Goal: Find specific page/section: Find specific page/section

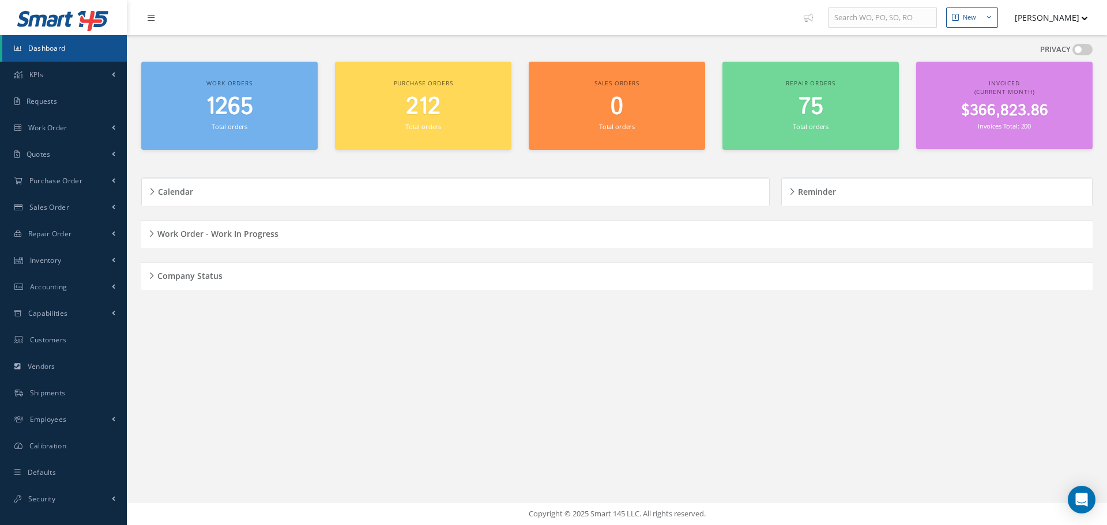
drag, startPoint x: 152, startPoint y: 275, endPoint x: 241, endPoint y: 280, distance: 89.5
click at [152, 275] on div "Company Status" at bounding box center [617, 277] width 952 height 18
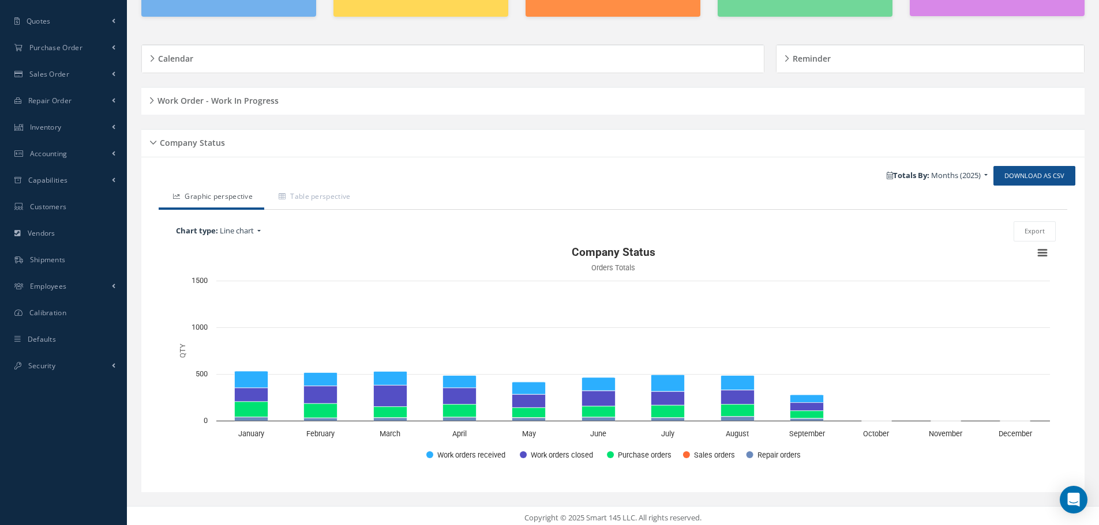
scroll to position [138, 0]
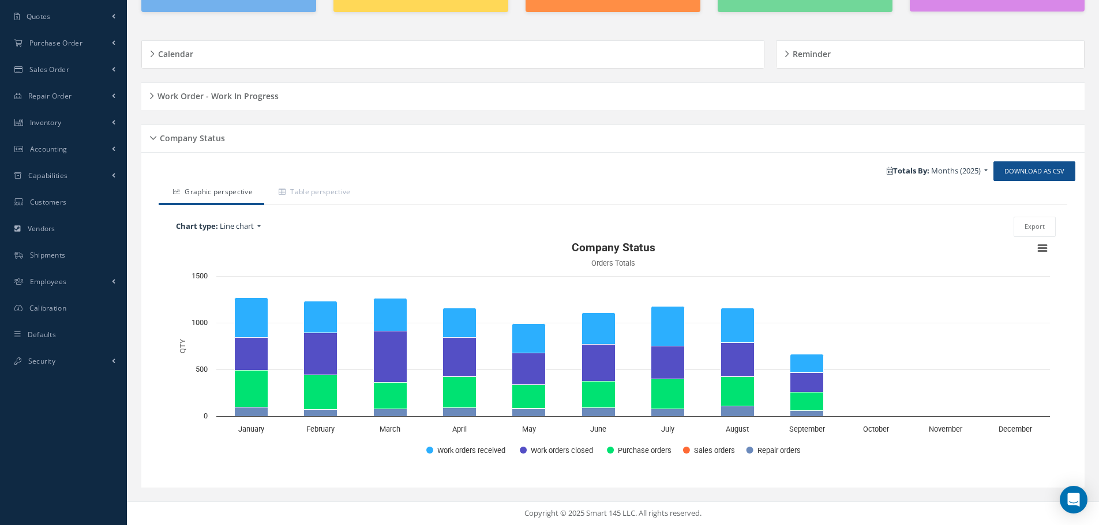
click at [155, 136] on div "Company Status" at bounding box center [612, 139] width 943 height 18
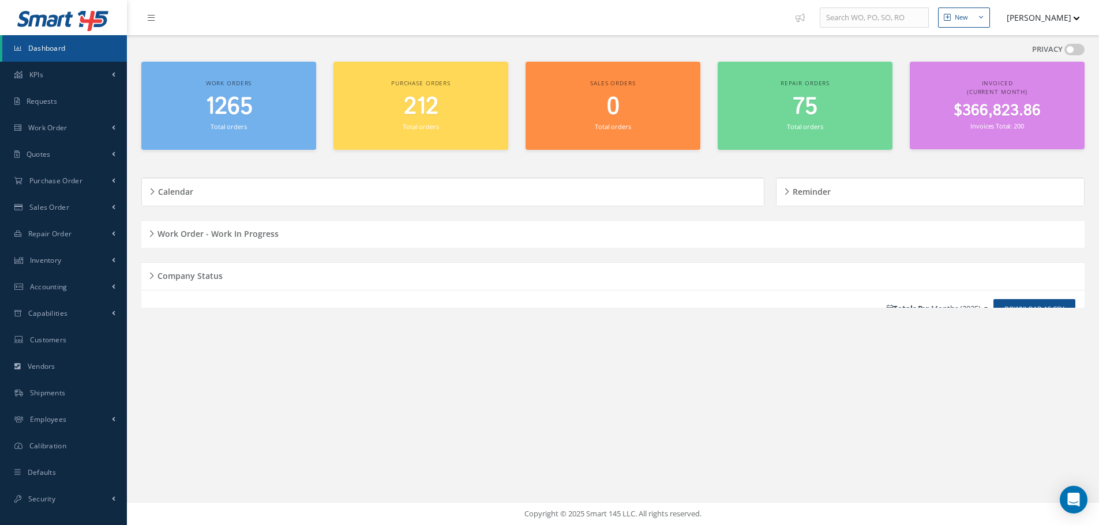
scroll to position [0, 0]
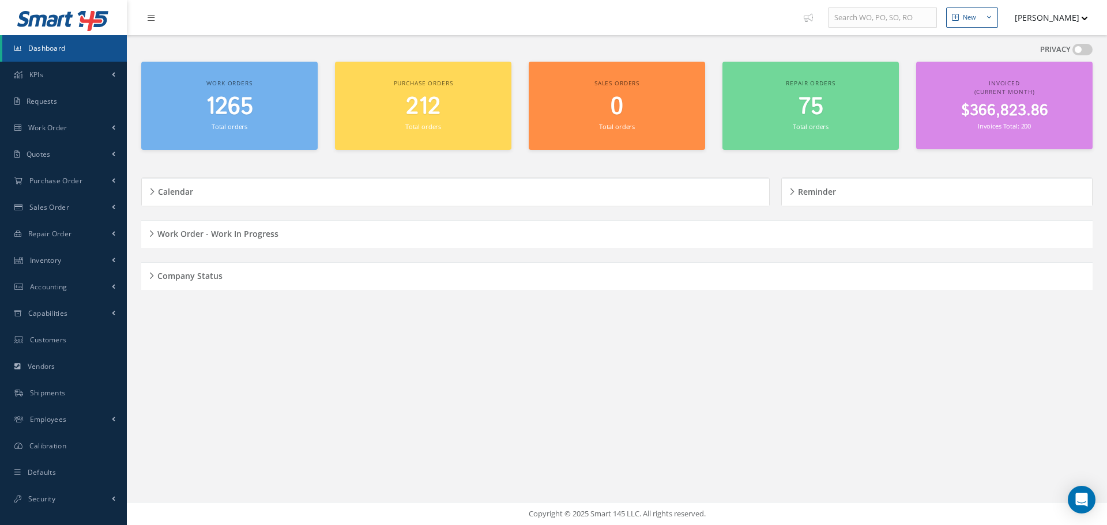
click at [151, 232] on div "Work Order - Work In Progress" at bounding box center [617, 235] width 952 height 18
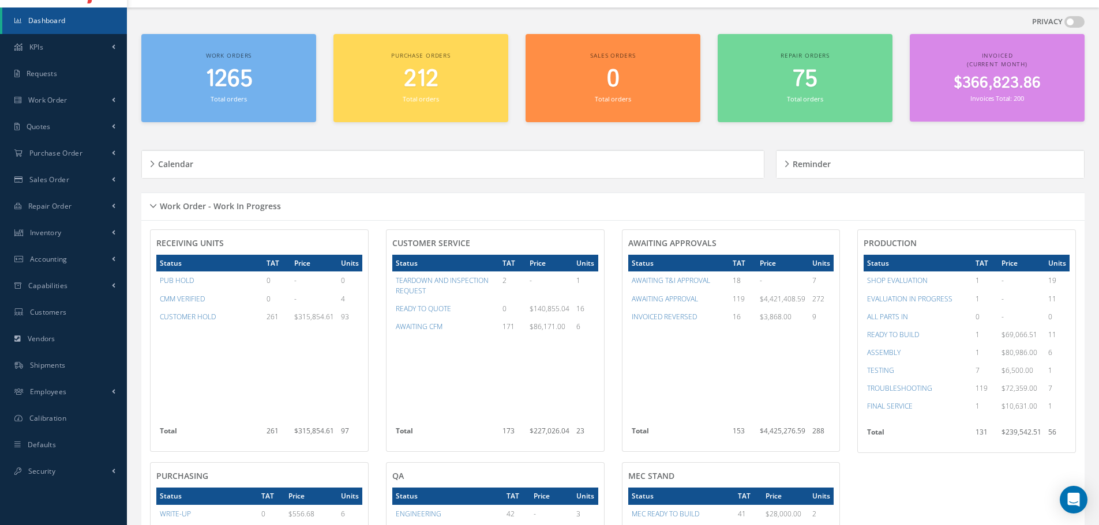
scroll to position [19, 0]
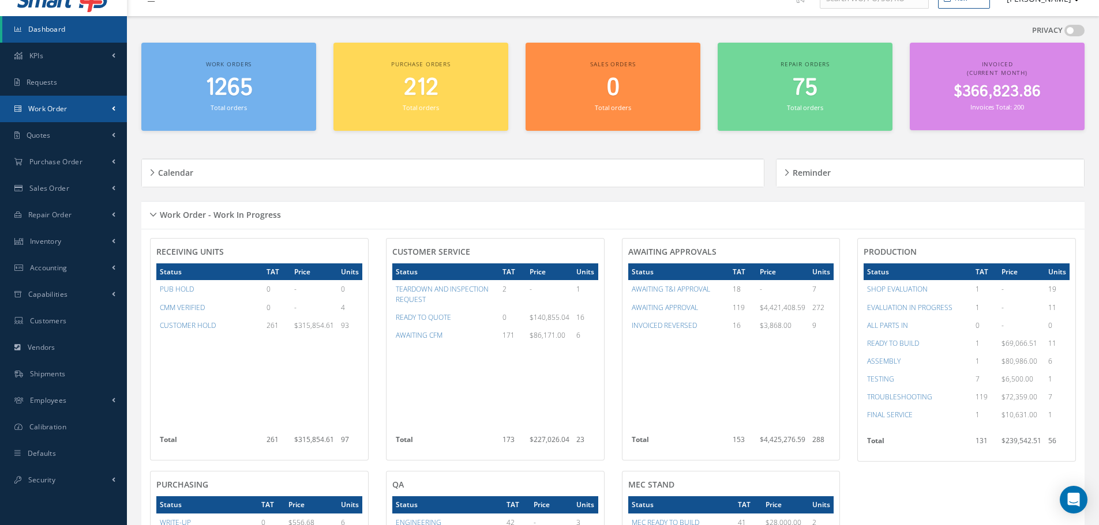
click at [88, 102] on link "Work Order" at bounding box center [63, 109] width 127 height 27
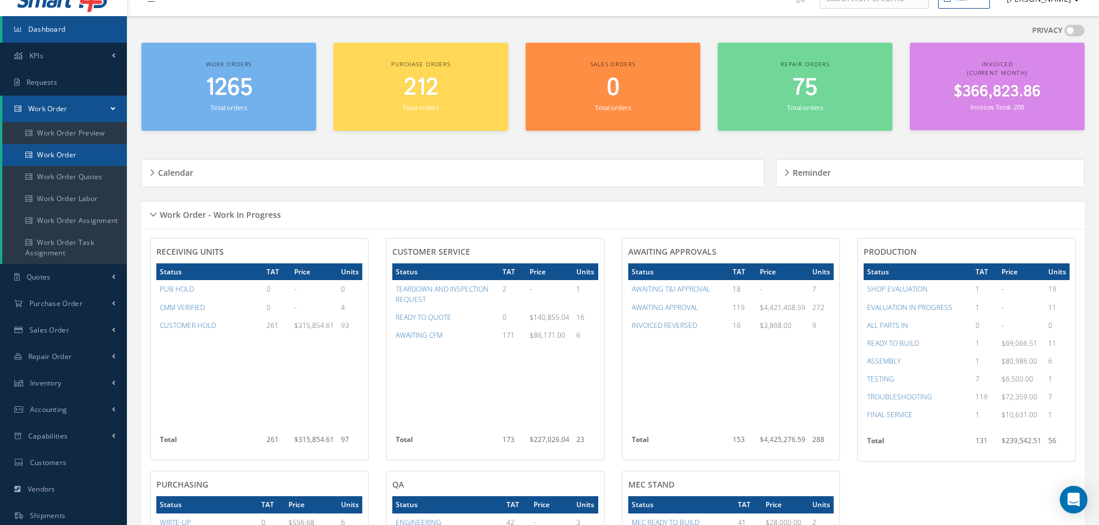
click at [78, 149] on link "Work Order" at bounding box center [64, 155] width 125 height 22
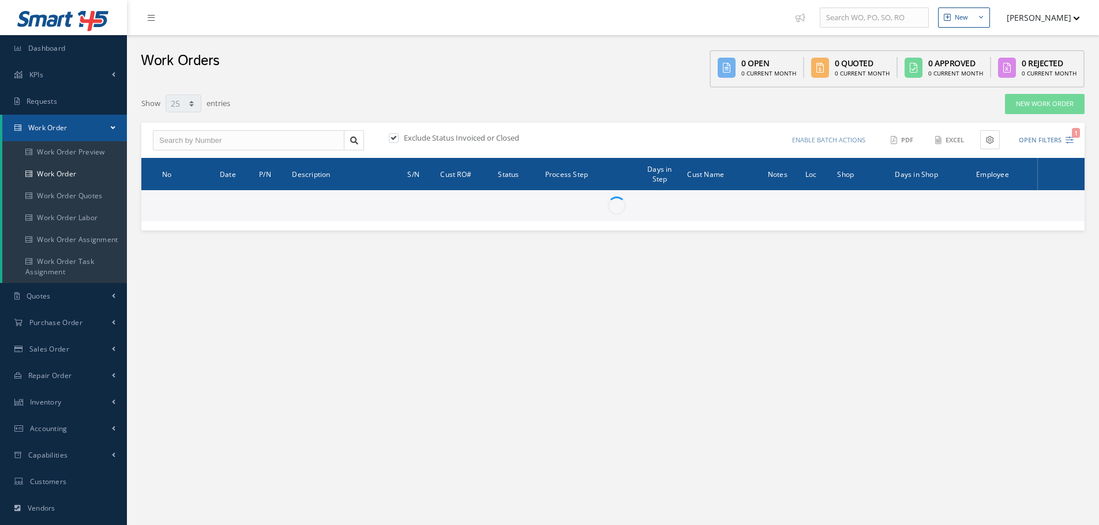
select select "25"
type input "All Work Request"
type input "All Work Performed"
type input "All Status"
type input "WO Part Status"
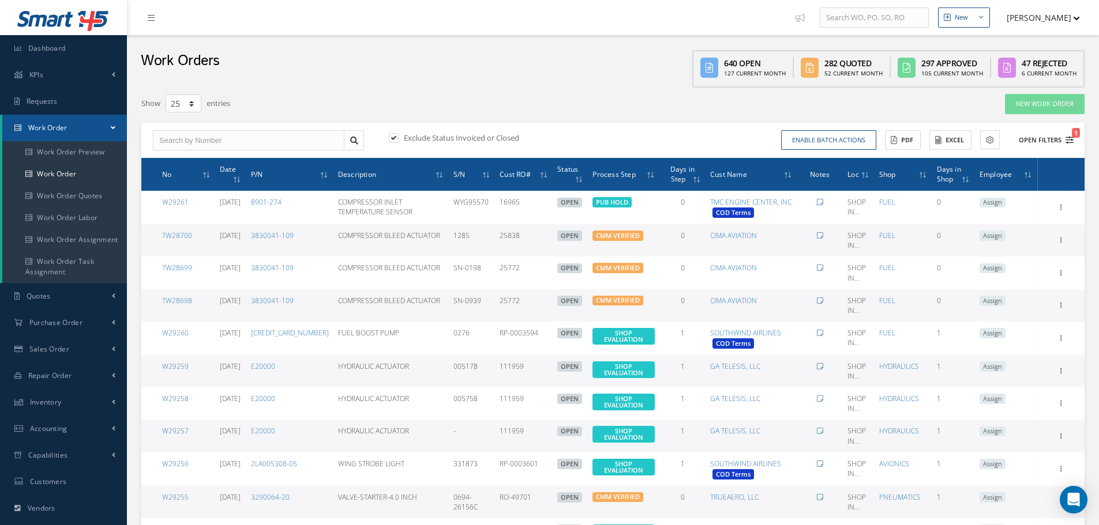
click at [1063, 138] on button "Open Filters 1" at bounding box center [1040, 140] width 65 height 19
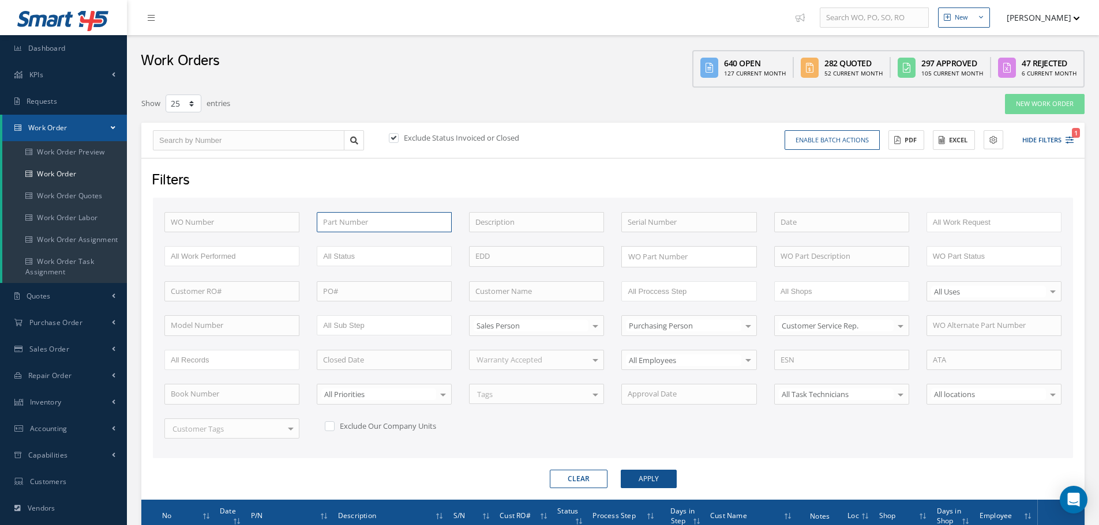
click at [411, 226] on input "text" at bounding box center [384, 222] width 135 height 21
type input "8061-926"
click at [621, 470] on button "Apply" at bounding box center [649, 479] width 56 height 18
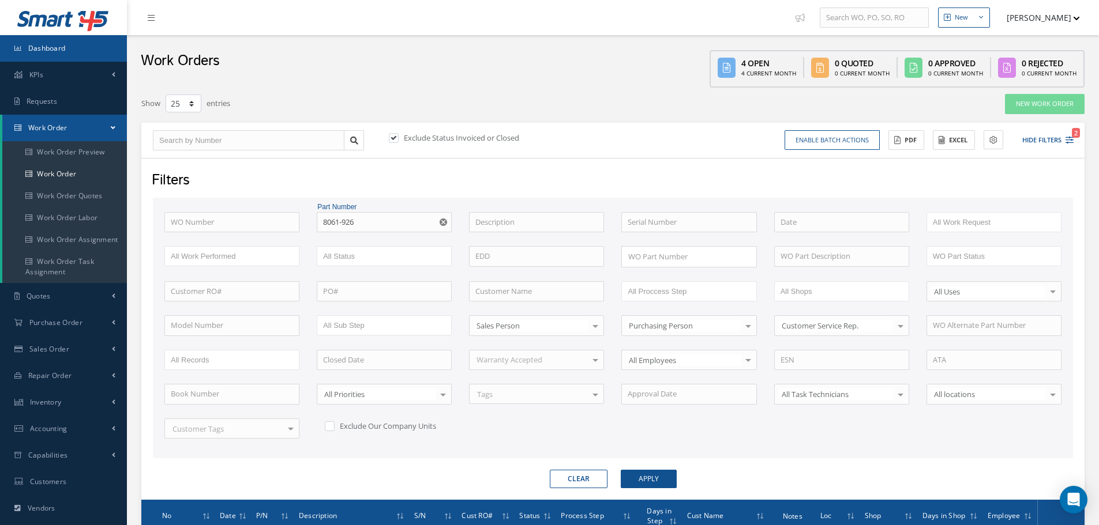
click at [73, 57] on link "Dashboard" at bounding box center [63, 48] width 127 height 27
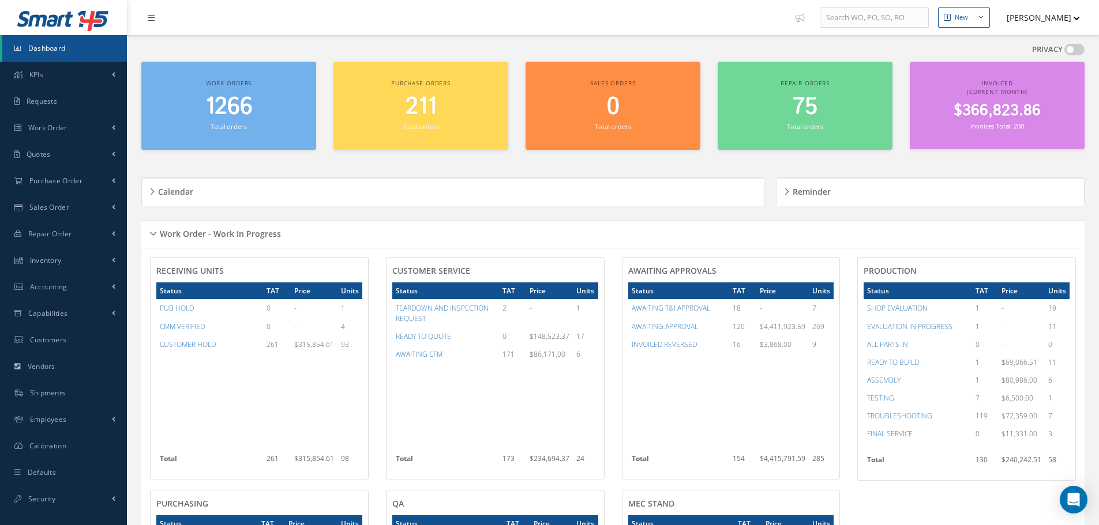
click at [153, 231] on div "Work Order - Work In Progress" at bounding box center [612, 235] width 943 height 18
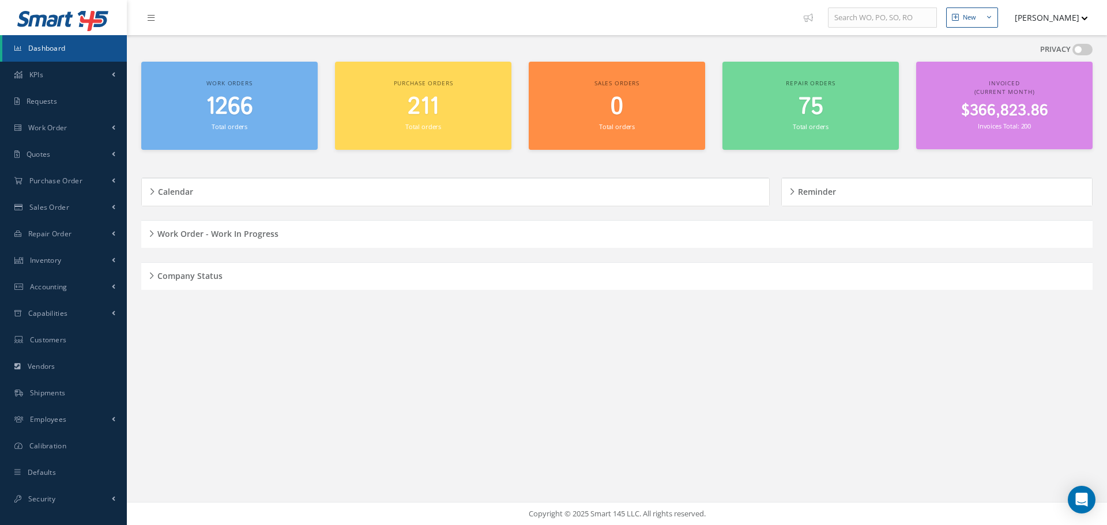
click at [154, 270] on h5 "Company Status" at bounding box center [188, 275] width 69 height 14
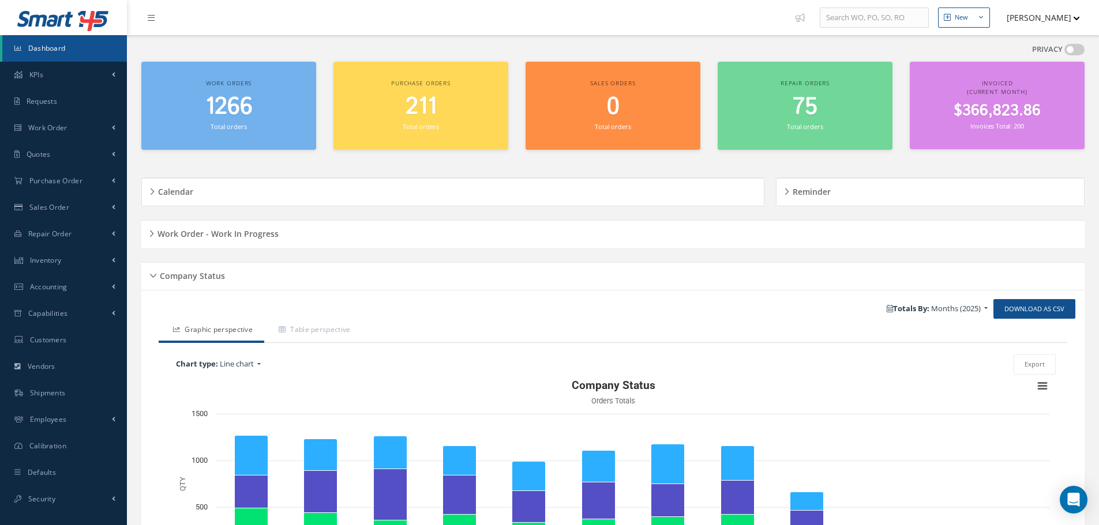
click at [152, 276] on div "Company Status" at bounding box center [612, 277] width 943 height 18
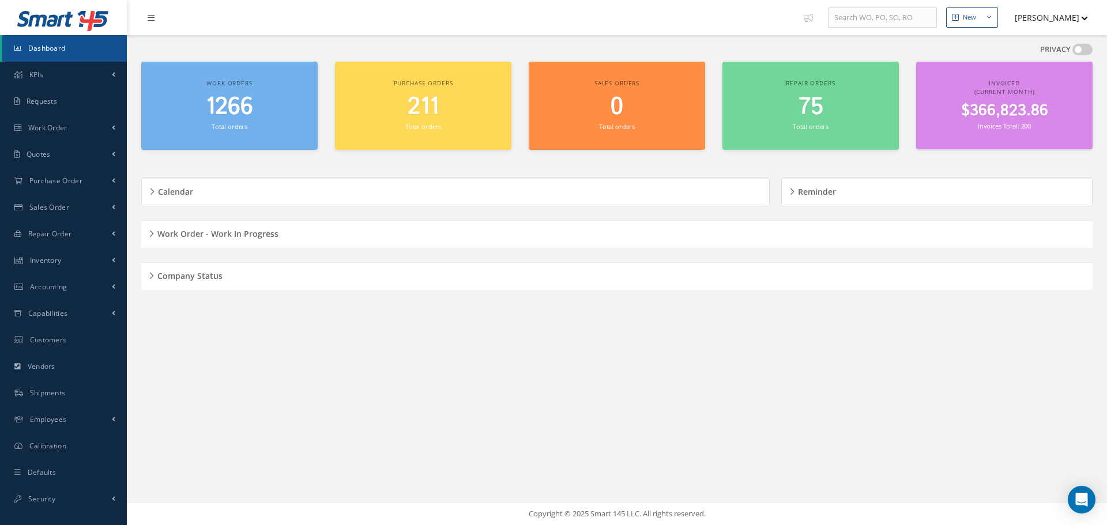
click at [751, 361] on div "New New Work Order New Purchase Order New Customer Quote New Sales Order New Re…" at bounding box center [617, 262] width 980 height 525
